Goal: Use online tool/utility: Utilize a website feature to perform a specific function

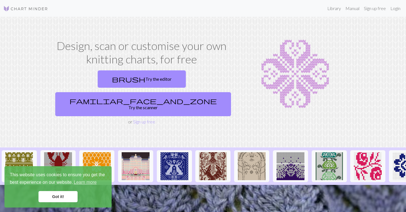
click at [49, 201] on link "Got it!" at bounding box center [57, 196] width 39 height 11
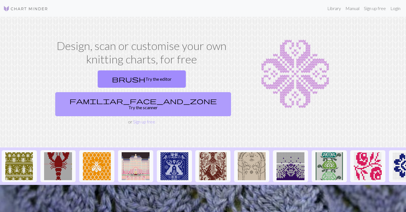
click at [203, 92] on link "familiar_face_and_zone Try the scanner" at bounding box center [143, 104] width 176 height 24
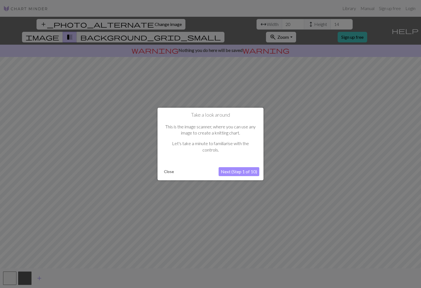
click at [237, 168] on button "Next (Step 1 of 10)" at bounding box center [239, 171] width 41 height 9
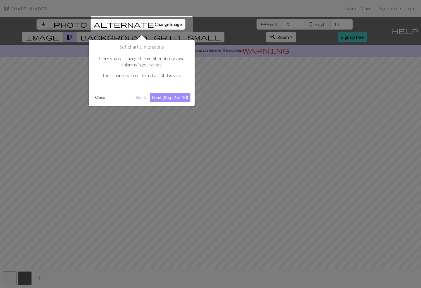
click at [178, 96] on button "Next (Step 2 of 10)" at bounding box center [170, 97] width 41 height 9
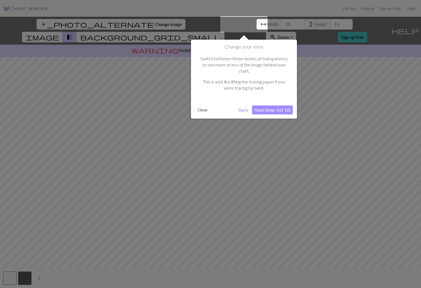
click at [275, 105] on button "Next (Step 3 of 10)" at bounding box center [272, 109] width 41 height 9
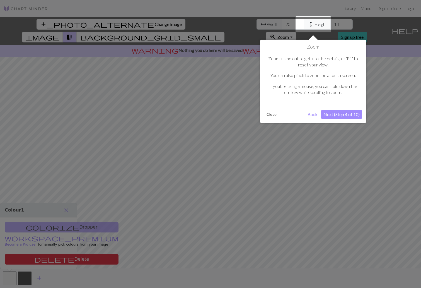
click at [337, 115] on button "Next (Step 4 of 10)" at bounding box center [341, 114] width 41 height 9
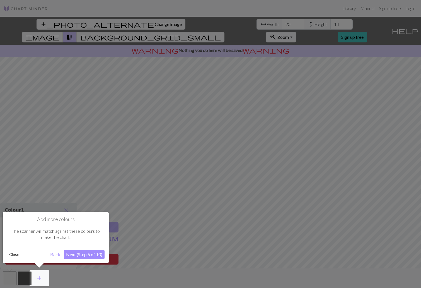
click at [97, 211] on button "Next (Step 5 of 10)" at bounding box center [84, 254] width 41 height 9
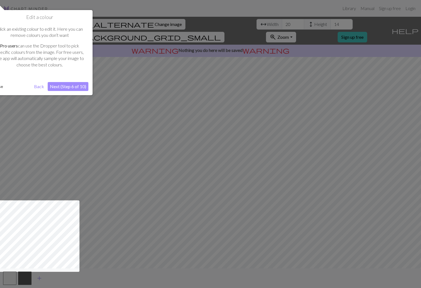
click at [69, 86] on button "Next (Step 6 of 10)" at bounding box center [68, 86] width 41 height 9
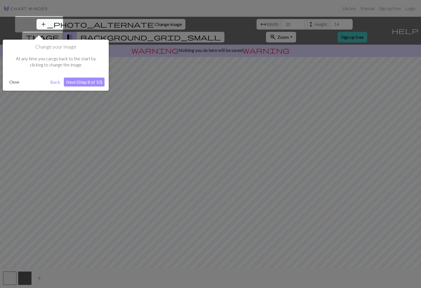
click at [86, 83] on button "Next (Step 8 of 10)" at bounding box center [84, 82] width 41 height 9
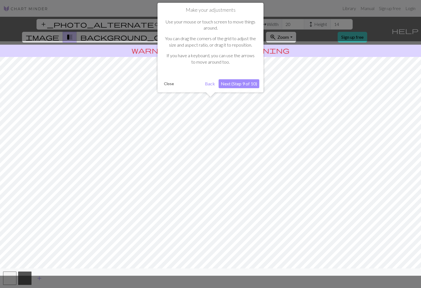
click at [250, 85] on button "Next (Step 9 of 10)" at bounding box center [239, 83] width 41 height 9
